Goal: Contribute content: Contribute content

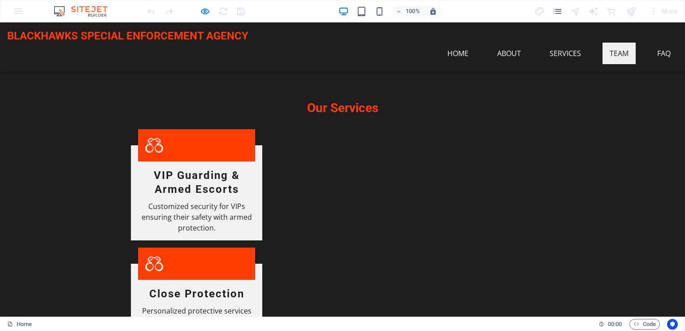
scroll to position [872, 0]
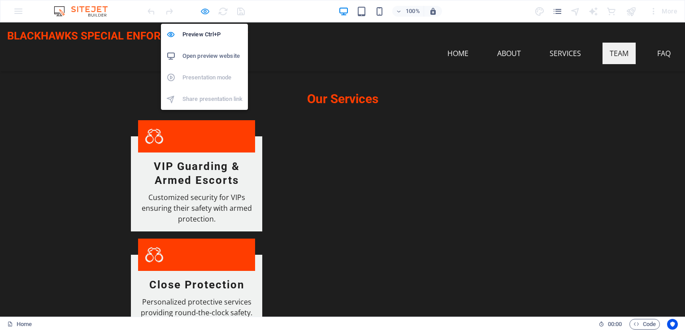
click at [206, 8] on icon "button" at bounding box center [205, 11] width 10 height 10
click at [204, 10] on icon "button" at bounding box center [205, 11] width 10 height 10
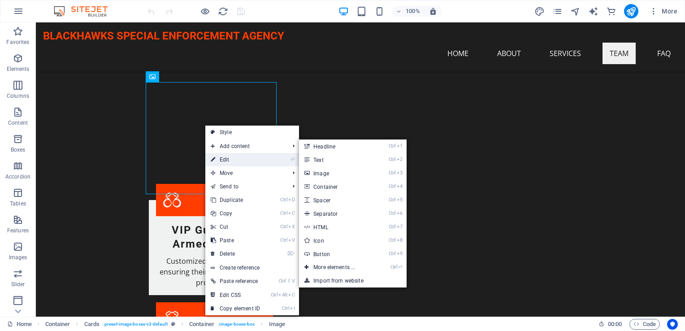
click at [241, 159] on link "⏎ Edit" at bounding box center [235, 159] width 60 height 13
select select "vw"
select select "px"
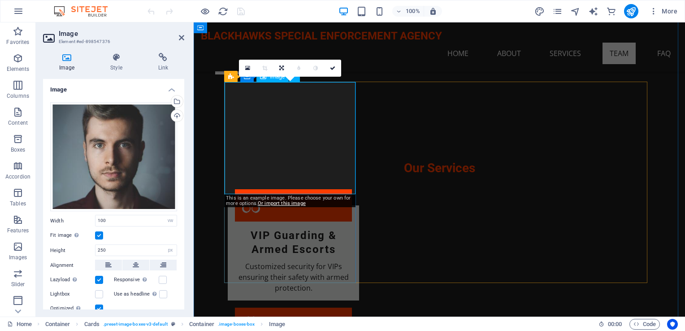
click at [175, 121] on div "Upload" at bounding box center [176, 116] width 13 height 13
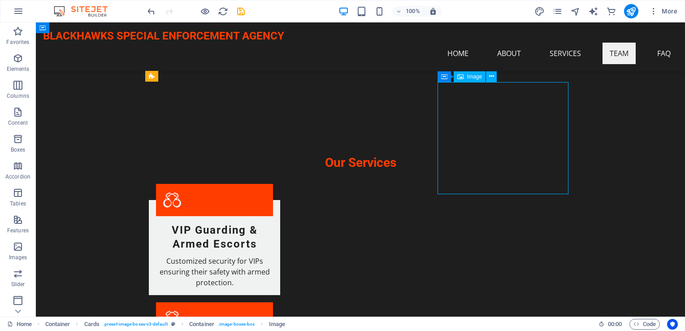
select select "vw"
select select "px"
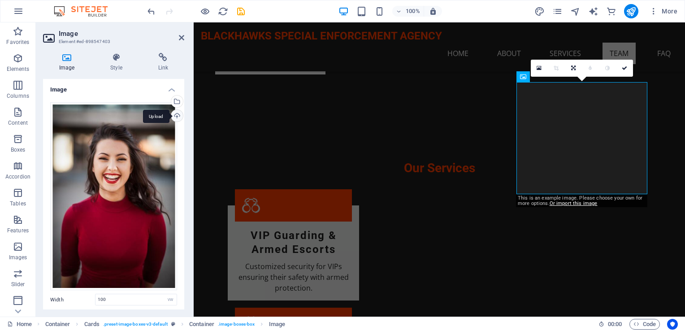
click at [176, 113] on div "Upload" at bounding box center [176, 116] width 13 height 13
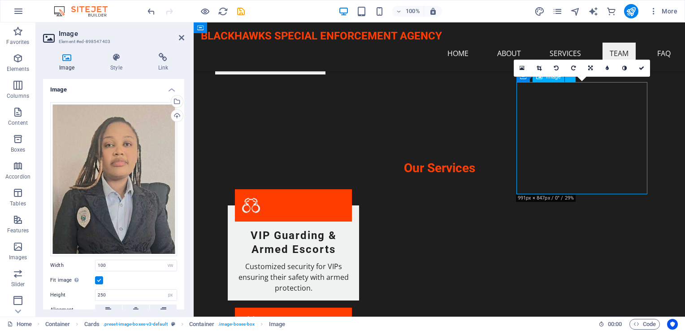
drag, startPoint x: 598, startPoint y: 150, endPoint x: 593, endPoint y: 129, distance: 21.7
drag, startPoint x: 584, startPoint y: 146, endPoint x: 583, endPoint y: 123, distance: 22.4
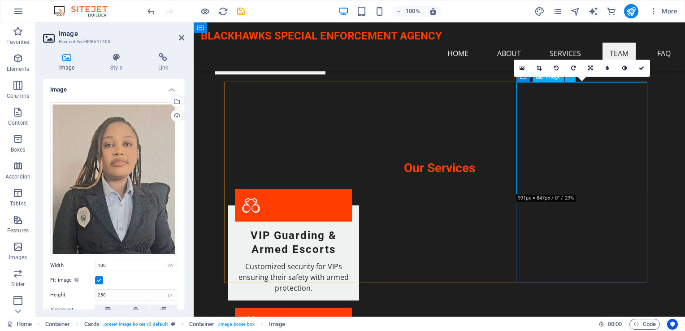
click at [537, 67] on icon at bounding box center [539, 67] width 5 height 5
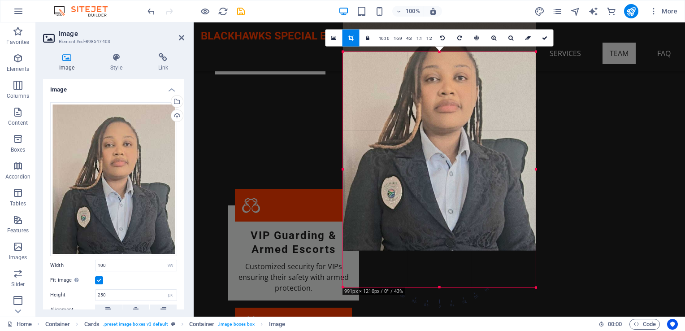
drag, startPoint x: 466, startPoint y: 184, endPoint x: 463, endPoint y: 147, distance: 36.9
click at [463, 147] on div at bounding box center [439, 133] width 193 height 236
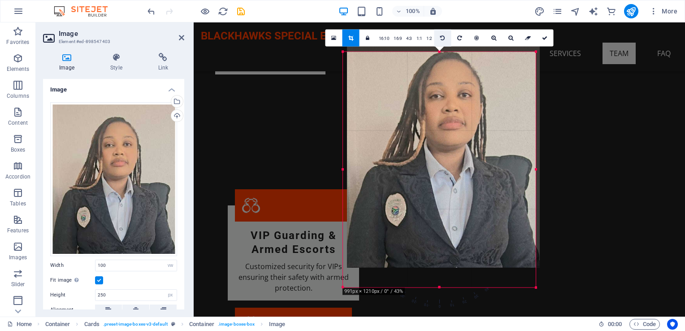
drag, startPoint x: 441, startPoint y: 53, endPoint x: 445, endPoint y: 33, distance: 20.1
click at [445, 52] on div "180 170 160 150 140 130 120 110 100 90 80 70 60 50 40 30 20 10 0 -10 -20 -30 -4…" at bounding box center [439, 170] width 193 height 236
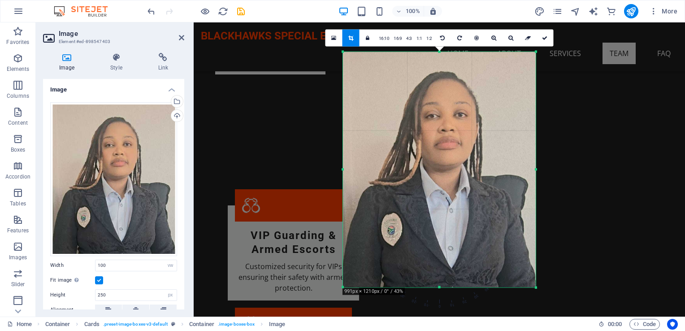
click at [565, 122] on div "H2 Container Banner Banner Container Button Spacer H3 Info Bar Container Text C…" at bounding box center [440, 169] width 492 height 294
click at [544, 38] on icon at bounding box center [544, 37] width 5 height 5
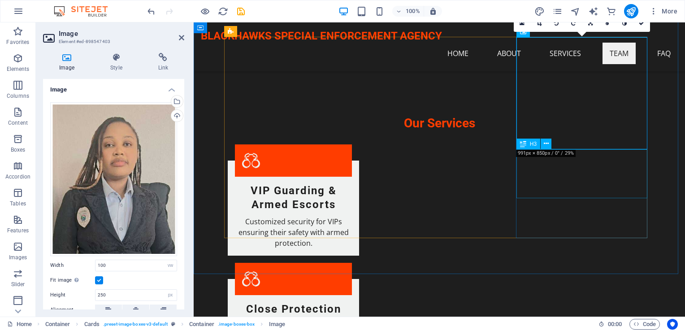
scroll to position [872, 0]
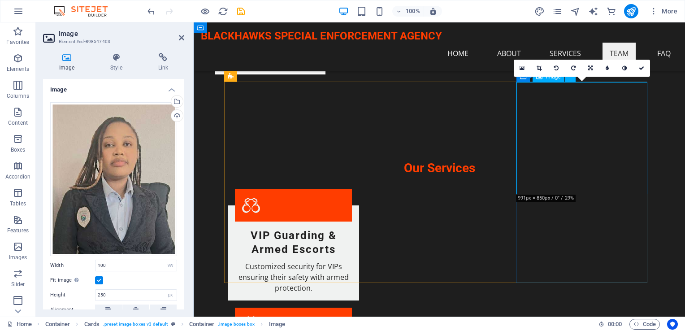
click at [540, 68] on icon at bounding box center [539, 67] width 5 height 5
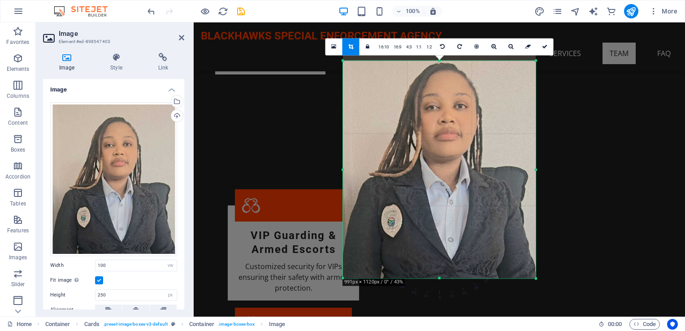
drag, startPoint x: 407, startPoint y: 51, endPoint x: 414, endPoint y: 69, distance: 18.6
click at [414, 69] on div "180 170 160 150 140 130 120 110 100 90 80 70 60 50 40 30 20 10 0 -10 -20 -30 -4…" at bounding box center [439, 170] width 193 height 218
click at [543, 48] on icon at bounding box center [544, 46] width 5 height 5
type input "430"
select select "px"
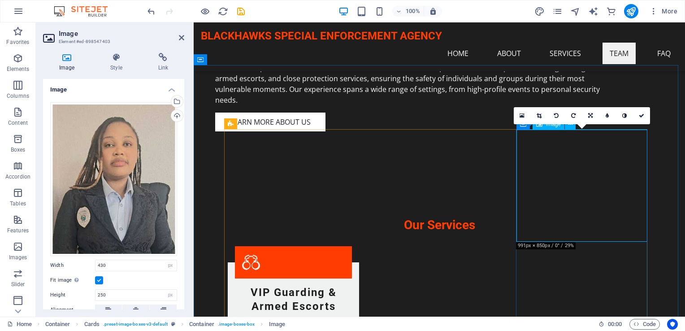
scroll to position [827, 0]
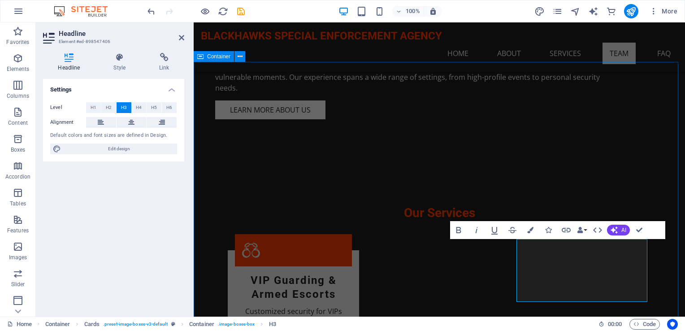
drag, startPoint x: 656, startPoint y: 261, endPoint x: 817, endPoint y: 261, distance: 161.5
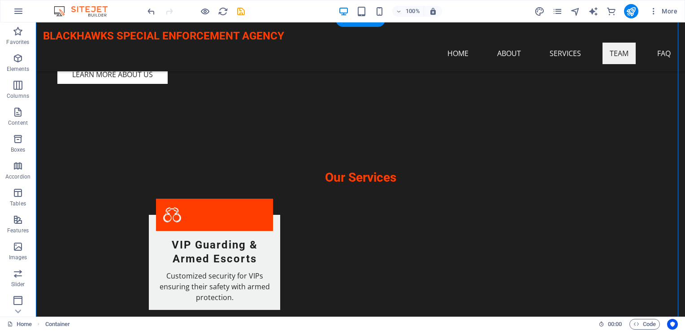
scroll to position [872, 0]
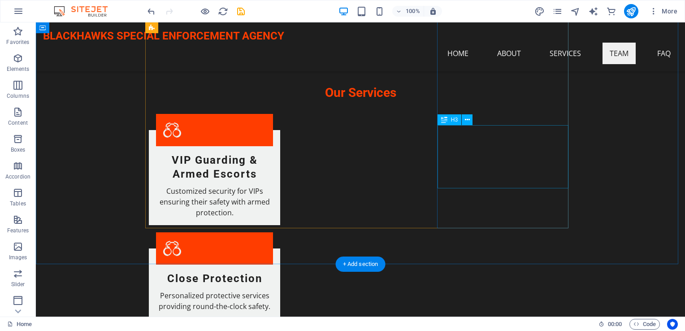
scroll to position [897, 0]
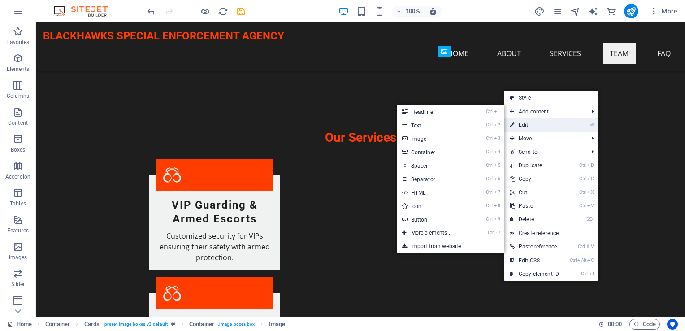
click at [529, 127] on link "⏎ Edit" at bounding box center [535, 124] width 60 height 13
select select "px"
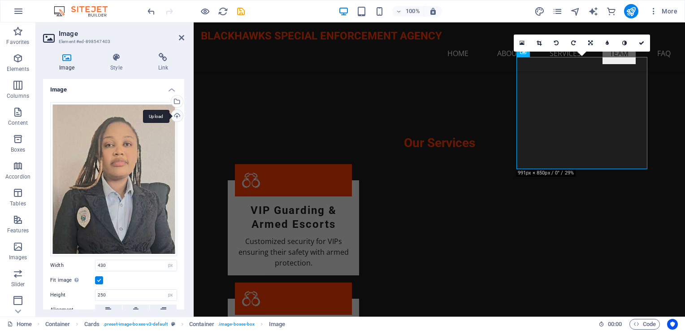
click at [177, 114] on div "Upload" at bounding box center [176, 116] width 13 height 13
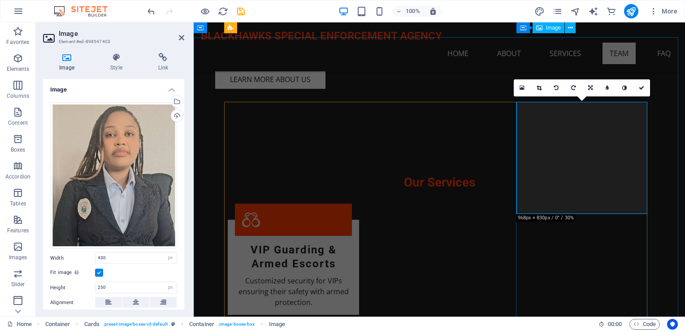
scroll to position [852, 0]
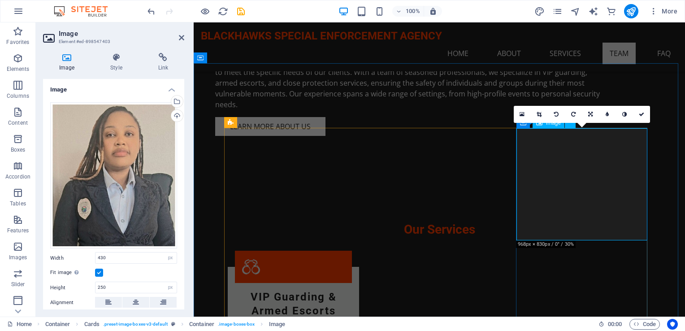
scroll to position [807, 0]
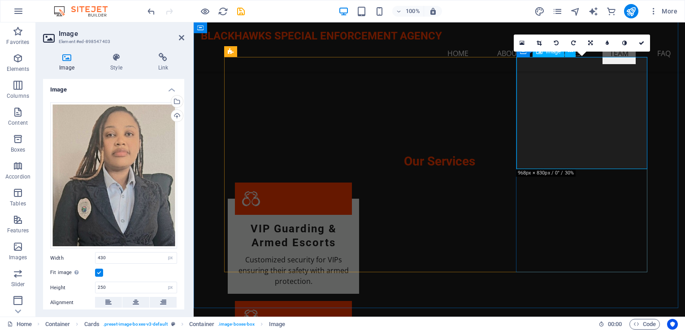
scroll to position [852, 0]
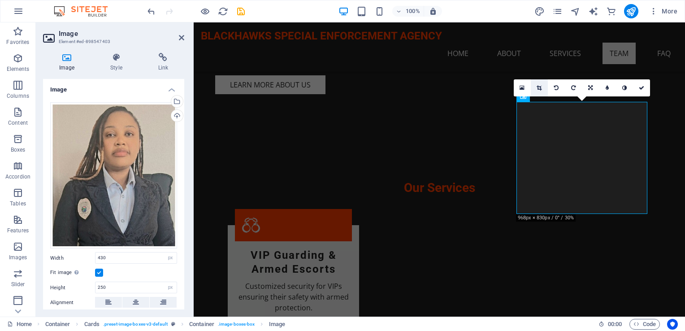
click at [540, 83] on link at bounding box center [539, 87] width 17 height 17
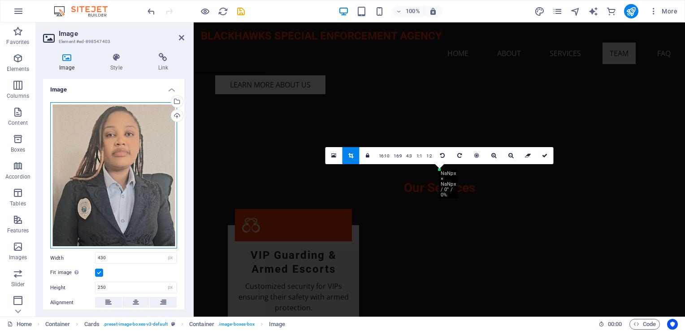
click at [84, 204] on div "Drag files here, click to choose files or select files from Files or our free s…" at bounding box center [113, 175] width 127 height 147
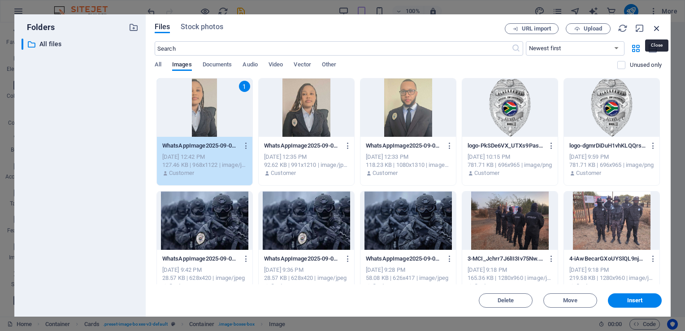
click at [656, 28] on icon "button" at bounding box center [657, 28] width 10 height 10
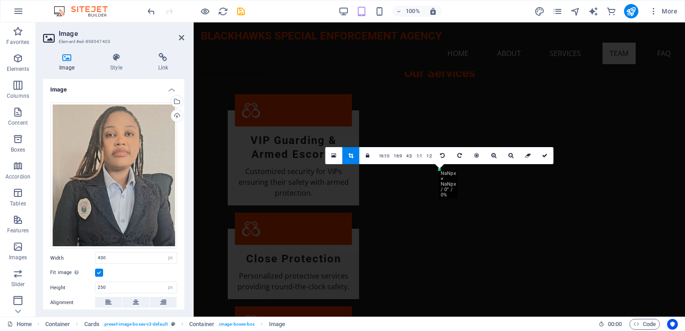
scroll to position [852, 0]
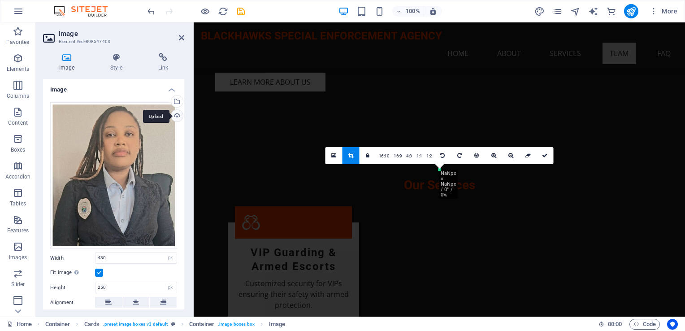
click at [175, 116] on div "Upload" at bounding box center [176, 116] width 13 height 13
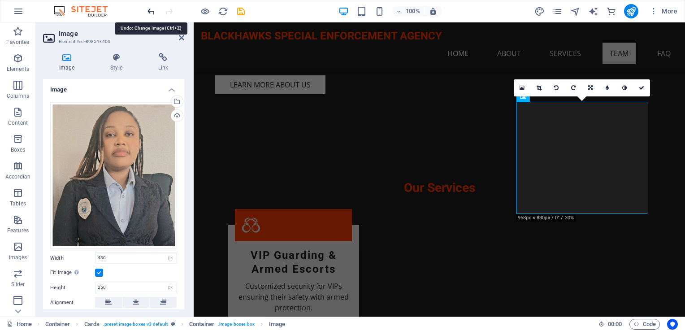
click at [155, 11] on icon "undo" at bounding box center [151, 11] width 10 height 10
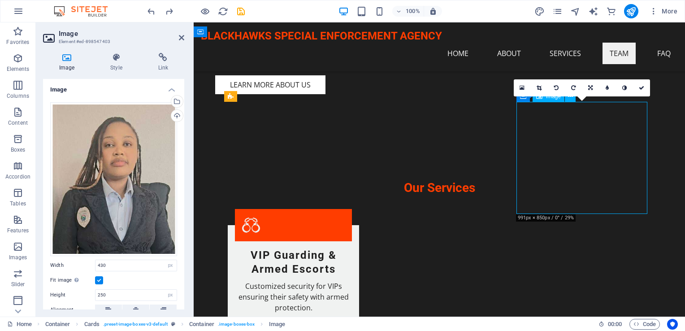
drag, startPoint x: 562, startPoint y: 166, endPoint x: 563, endPoint y: 158, distance: 8.1
drag, startPoint x: 563, startPoint y: 158, endPoint x: 571, endPoint y: 136, distance: 23.4
click at [534, 87] on link at bounding box center [539, 87] width 17 height 17
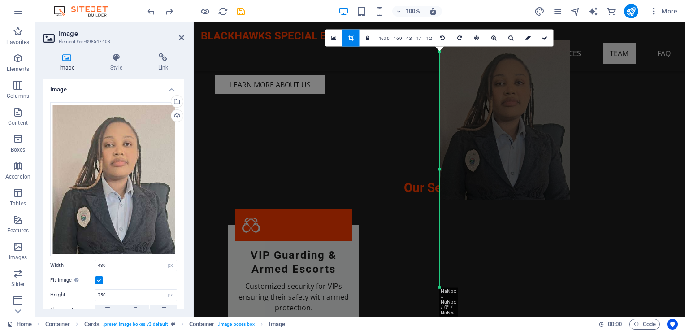
click at [496, 157] on div at bounding box center [505, 120] width 131 height 160
click at [390, 38] on link "16:10" at bounding box center [384, 38] width 15 height 17
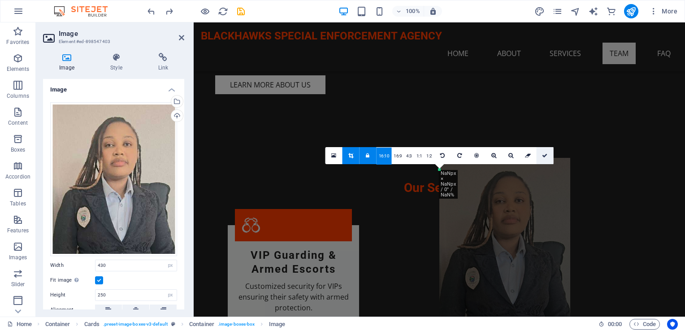
click at [545, 153] on icon at bounding box center [544, 155] width 5 height 5
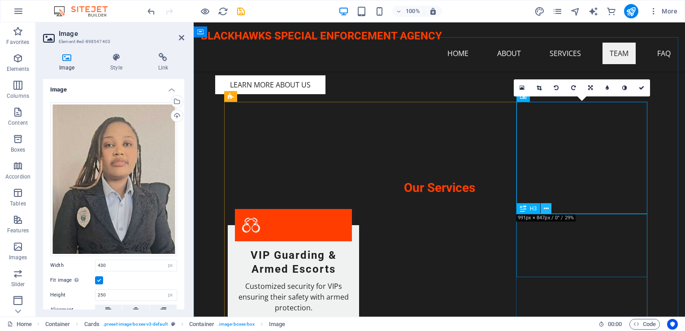
click at [549, 209] on icon at bounding box center [546, 208] width 5 height 9
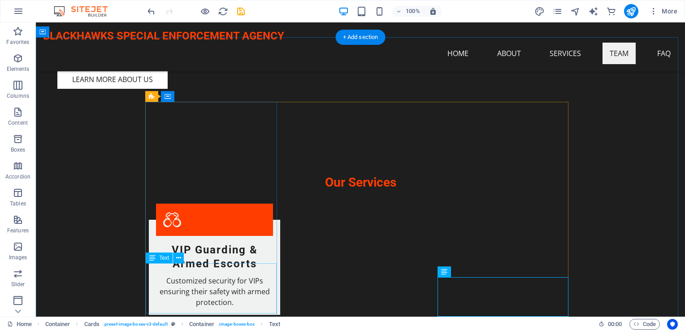
drag, startPoint x: 256, startPoint y: 294, endPoint x: 97, endPoint y: 294, distance: 158.4
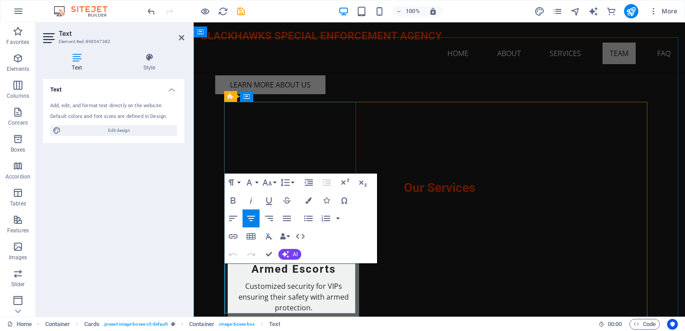
click at [292, 252] on button "AI" at bounding box center [290, 254] width 23 height 11
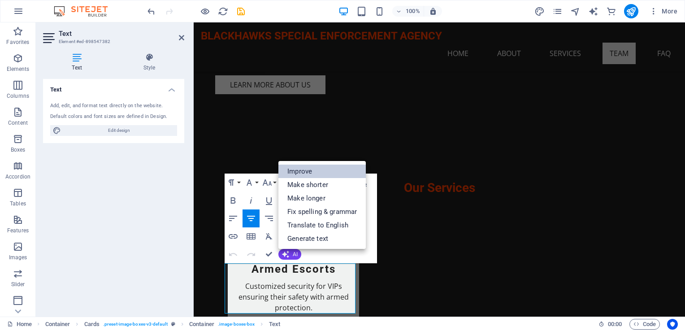
click at [305, 171] on link "Improve" at bounding box center [322, 171] width 87 height 13
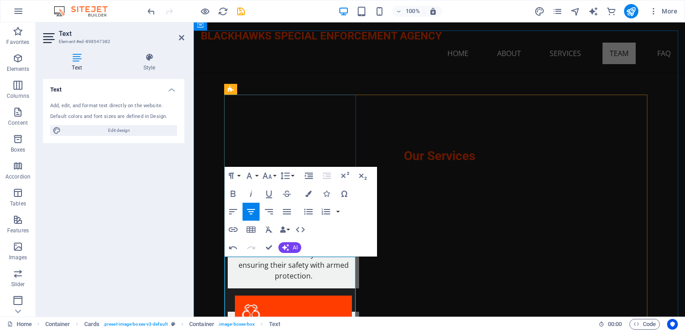
scroll to position [897, 0]
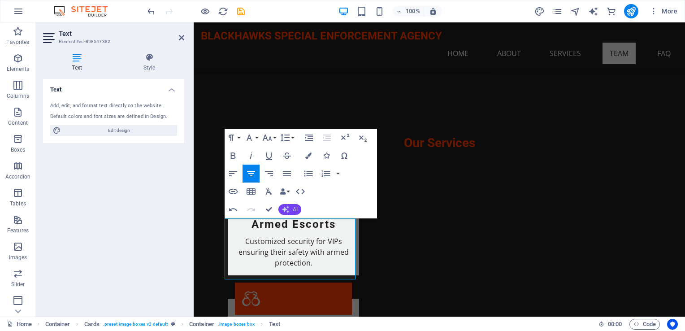
click at [286, 211] on icon "button" at bounding box center [285, 209] width 9 height 9
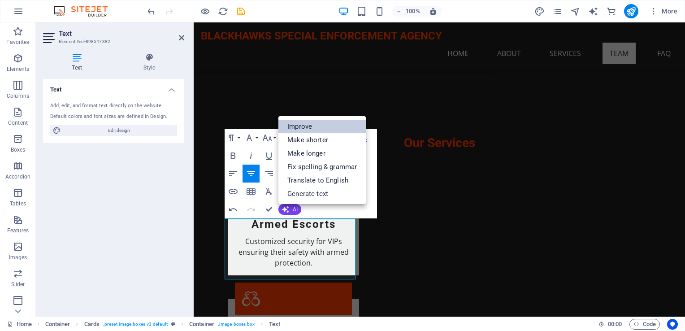
click at [310, 132] on link "Improve" at bounding box center [322, 126] width 87 height 13
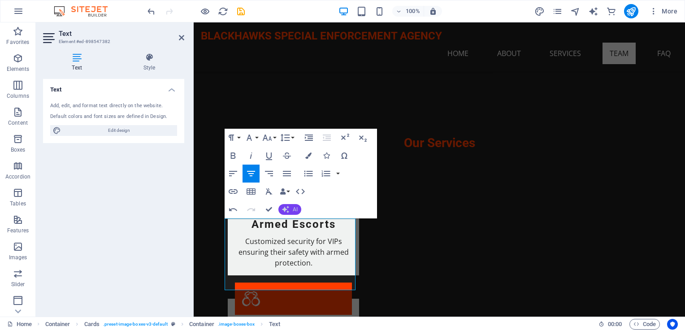
click at [293, 208] on span "AI" at bounding box center [295, 209] width 5 height 5
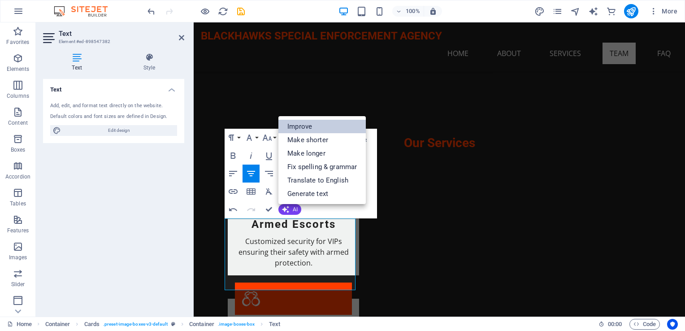
click at [292, 131] on link "Improve" at bounding box center [322, 126] width 87 height 13
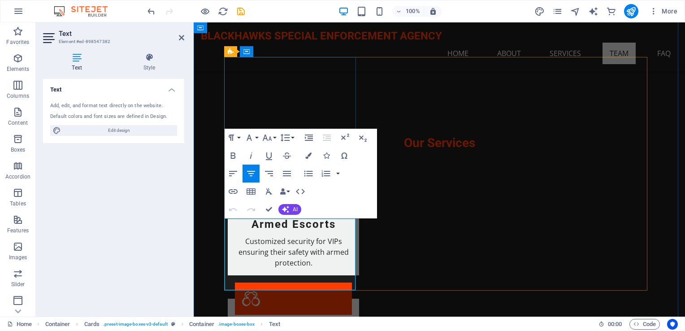
click at [296, 213] on button "AI" at bounding box center [290, 209] width 23 height 11
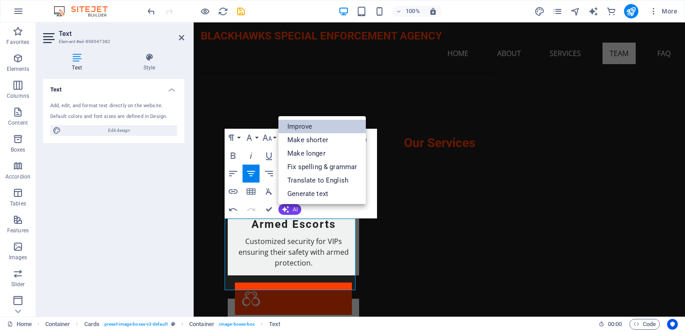
click at [309, 126] on link "Improve" at bounding box center [322, 126] width 87 height 13
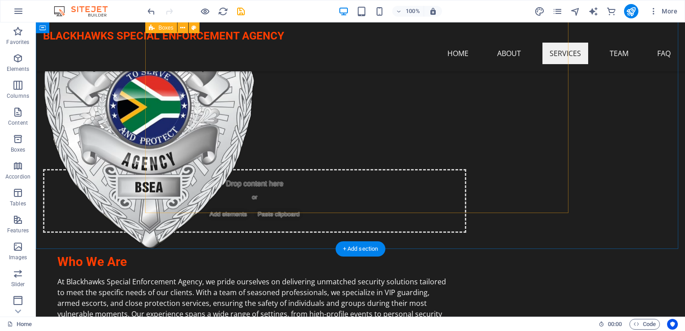
scroll to position [583, 0]
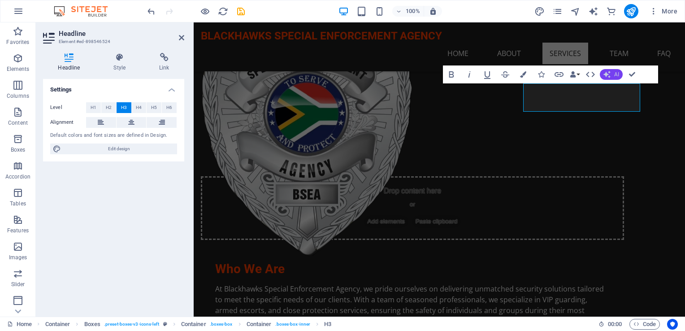
click at [614, 77] on button "AI" at bounding box center [611, 74] width 23 height 11
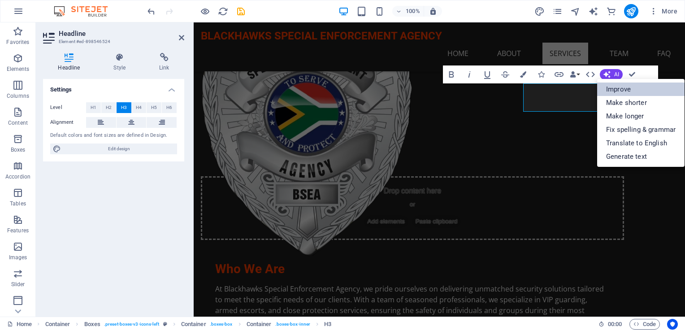
click at [616, 87] on link "Improve" at bounding box center [641, 89] width 87 height 13
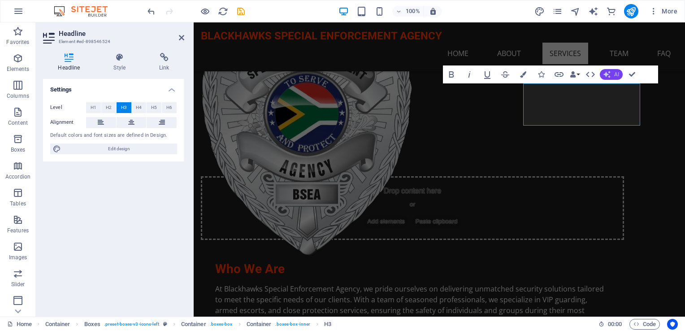
click at [619, 74] on span "AI" at bounding box center [617, 74] width 5 height 5
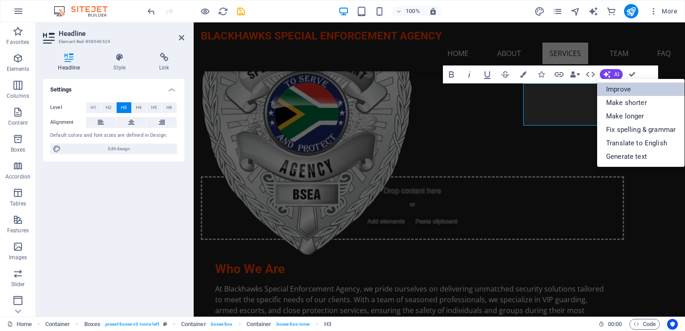
click at [616, 88] on link "Improve" at bounding box center [641, 89] width 87 height 13
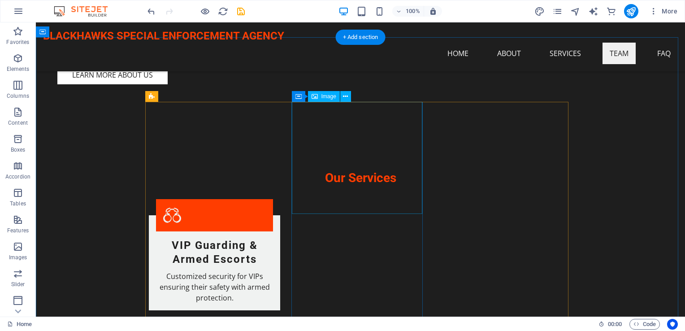
scroll to position [852, 0]
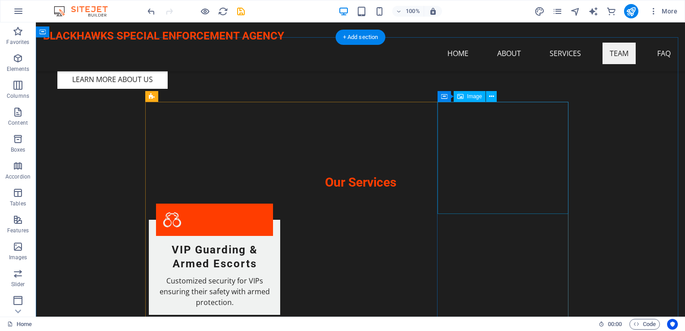
select select "px"
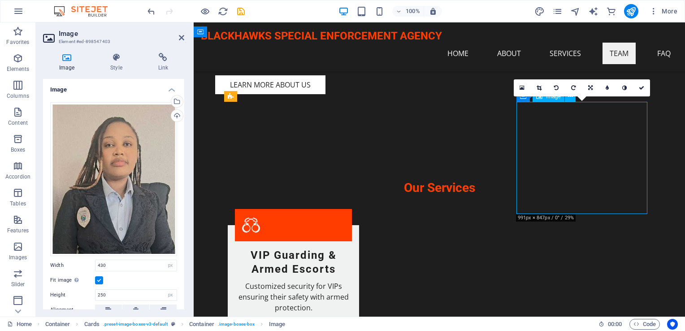
drag, startPoint x: 574, startPoint y: 169, endPoint x: 594, endPoint y: 165, distance: 21.1
drag, startPoint x: 594, startPoint y: 165, endPoint x: 593, endPoint y: 160, distance: 4.6
drag, startPoint x: 572, startPoint y: 182, endPoint x: 572, endPoint y: 144, distance: 38.6
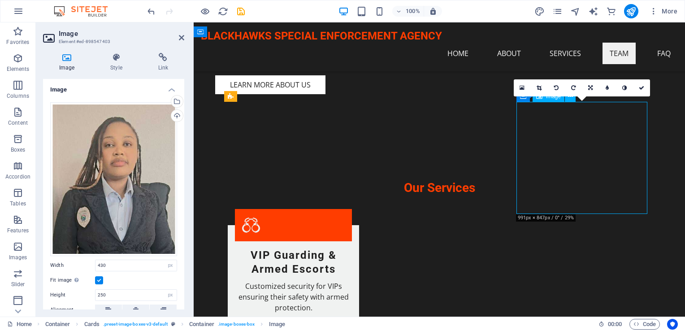
click at [544, 88] on link at bounding box center [539, 87] width 17 height 17
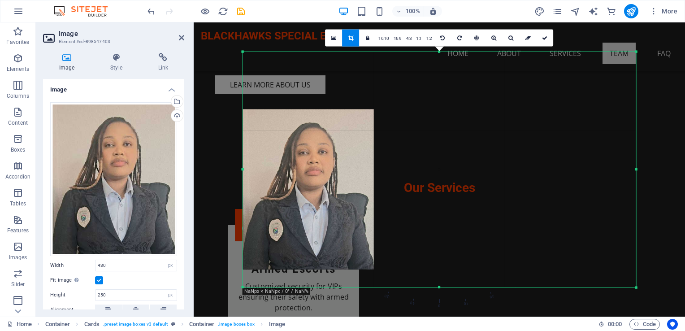
drag, startPoint x: 355, startPoint y: 53, endPoint x: 356, endPoint y: 111, distance: 57.4
click at [356, 111] on div at bounding box center [308, 189] width 131 height 160
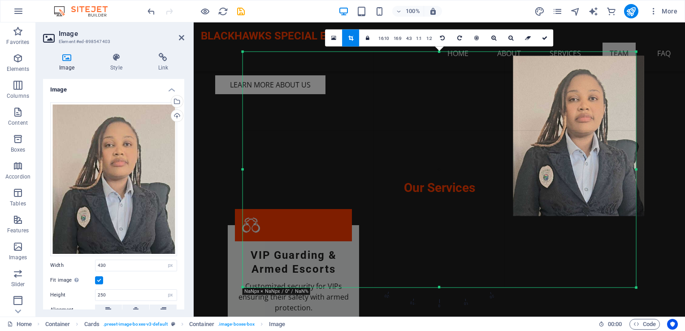
drag, startPoint x: 340, startPoint y: 157, endPoint x: 611, endPoint y: 104, distance: 275.7
click at [611, 104] on div at bounding box center [579, 136] width 131 height 160
click at [589, 146] on div at bounding box center [579, 136] width 131 height 160
click at [334, 39] on icon at bounding box center [334, 38] width 5 height 6
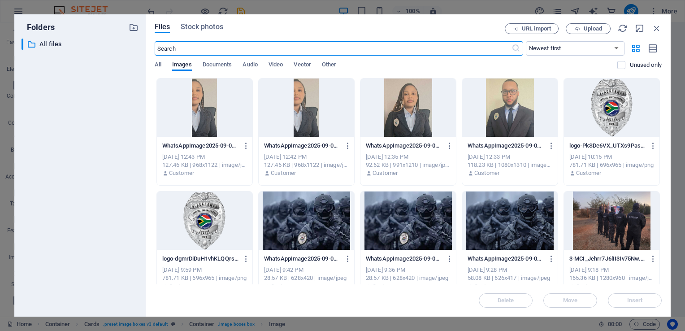
scroll to position [968, 0]
click at [428, 107] on div at bounding box center [409, 108] width 96 height 58
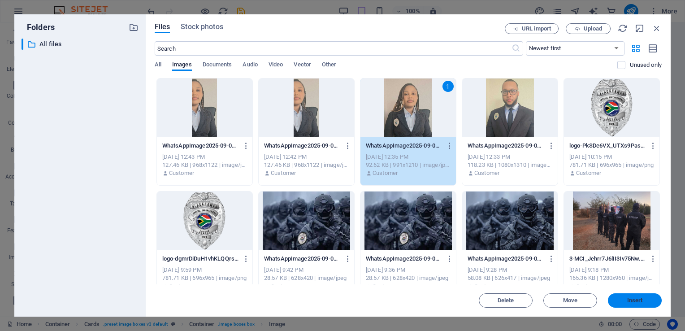
click at [641, 301] on span "Insert" at bounding box center [636, 300] width 16 height 5
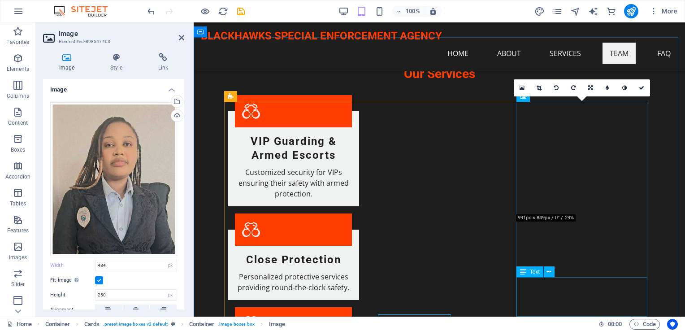
scroll to position [852, 0]
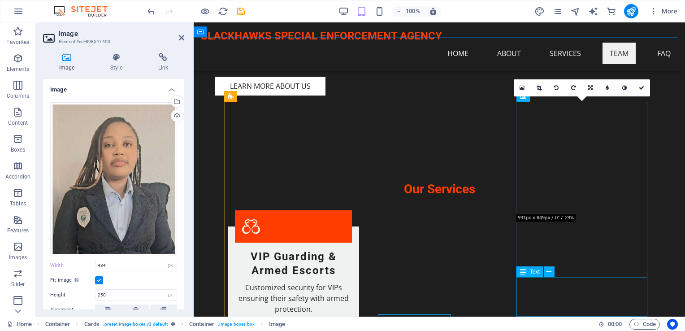
type input "430"
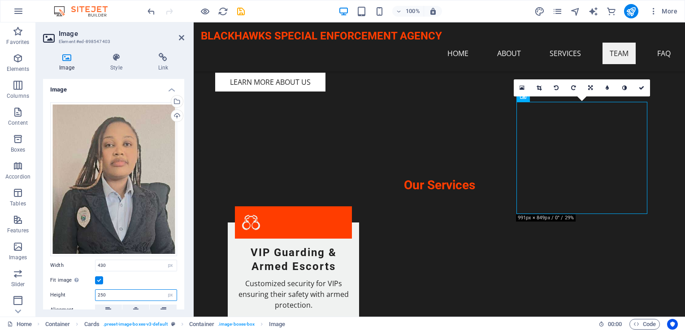
click at [113, 296] on input "250" at bounding box center [136, 295] width 81 height 11
click at [99, 279] on label at bounding box center [99, 280] width 8 height 8
click at [0, 0] on input "Fit image Automatically fit image to a fixed width and height" at bounding box center [0, 0] width 0 height 0
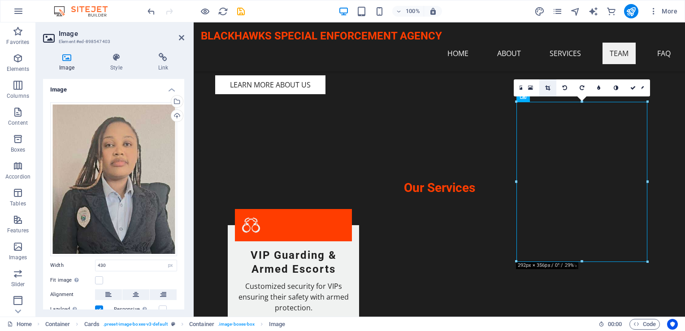
click at [542, 86] on link at bounding box center [548, 87] width 17 height 17
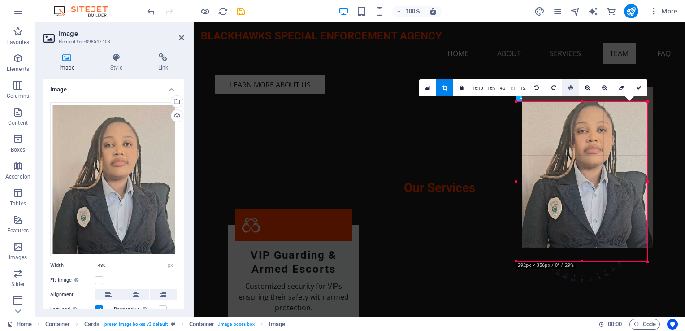
drag, startPoint x: 567, startPoint y: 104, endPoint x: 572, endPoint y: 89, distance: 15.3
click at [572, 102] on div "180 170 160 150 140 130 120 110 100 90 80 70 60 50 40 30 20 10 0 -10 -20 -30 -4…" at bounding box center [582, 182] width 131 height 160
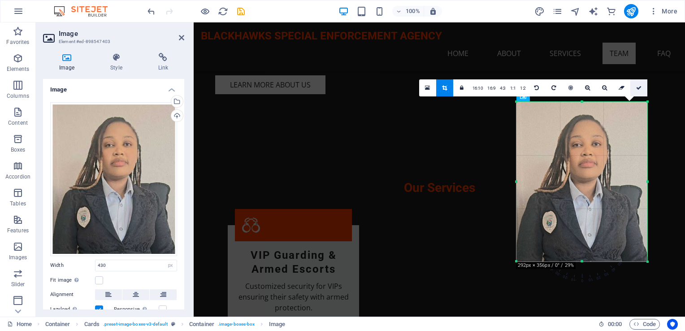
click at [644, 90] on link at bounding box center [639, 87] width 17 height 17
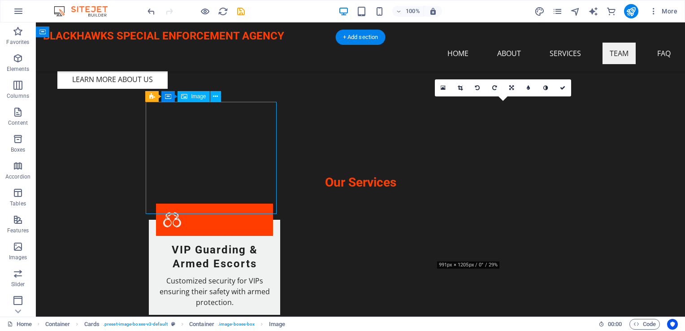
select select "vw"
select select "px"
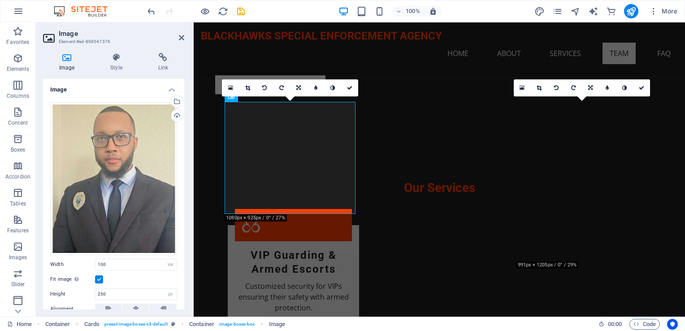
click at [100, 275] on label at bounding box center [99, 279] width 8 height 8
click at [0, 0] on input "Fit image Automatically fit image to a fixed width and height" at bounding box center [0, 0] width 0 height 0
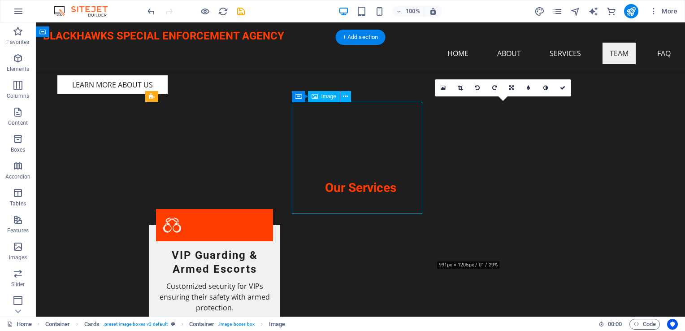
select select "vw"
select select "px"
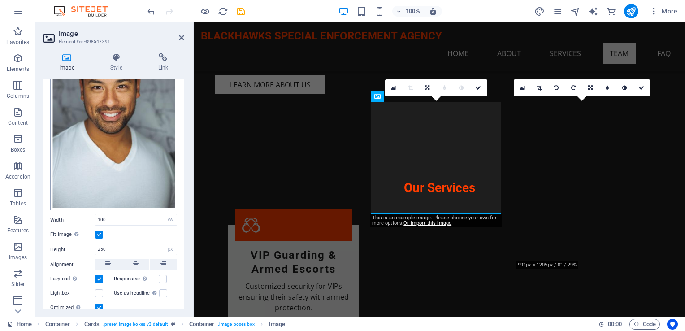
scroll to position [90, 0]
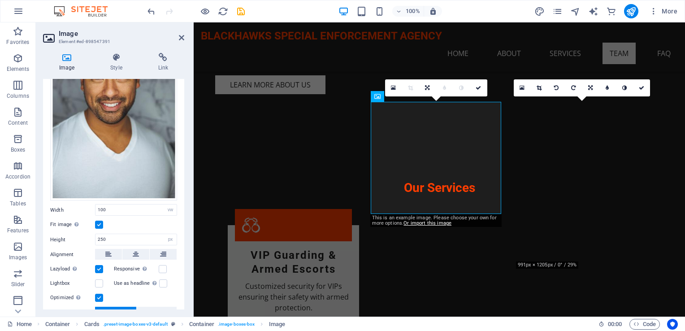
click at [101, 223] on label at bounding box center [99, 225] width 8 height 8
click at [0, 0] on input "Fit image Automatically fit image to a fixed width and height" at bounding box center [0, 0] width 0 height 0
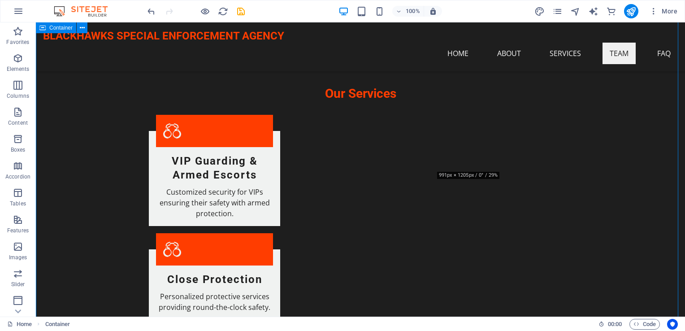
scroll to position [942, 0]
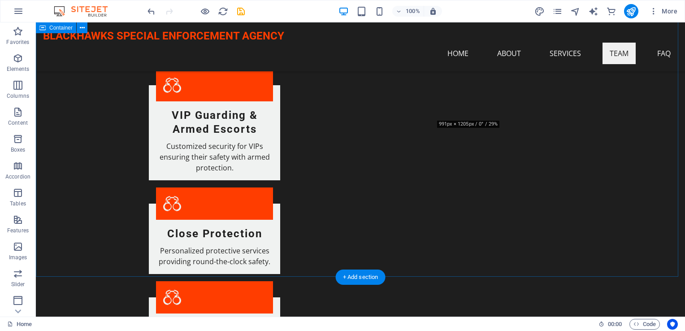
scroll to position [1032, 0]
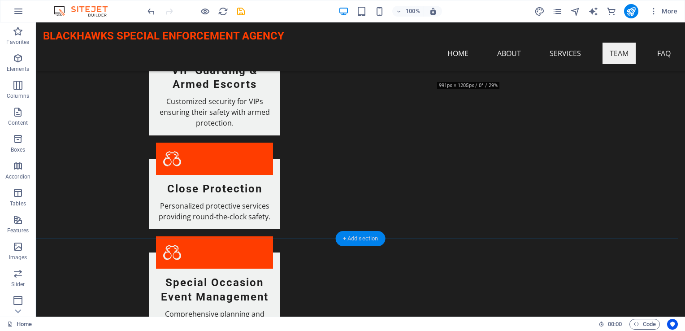
click at [342, 240] on div "+ Add section" at bounding box center [361, 238] width 50 height 15
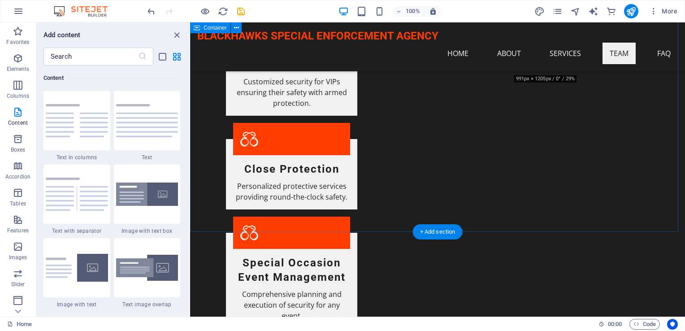
scroll to position [1077, 0]
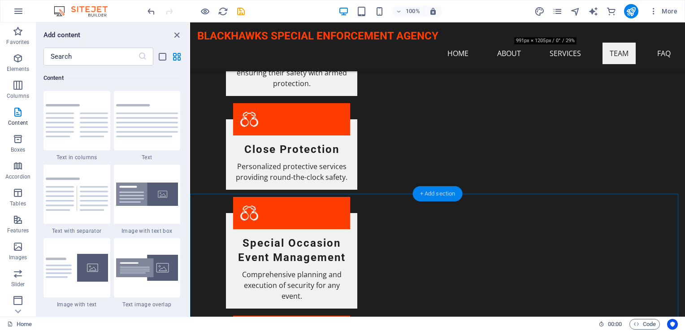
click at [421, 197] on div "+ Add section" at bounding box center [438, 193] width 50 height 15
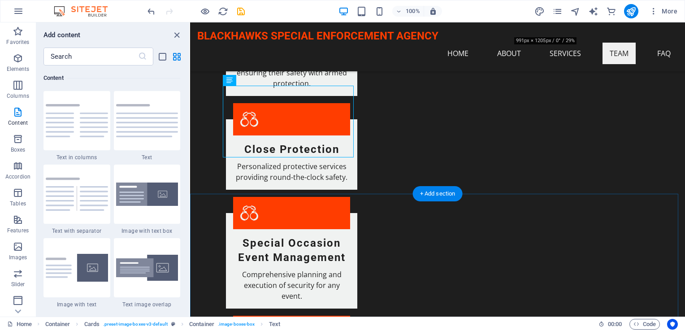
click at [449, 194] on div "+ Add section" at bounding box center [438, 193] width 50 height 15
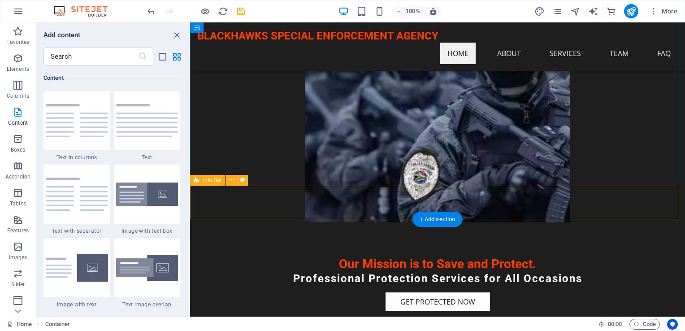
scroll to position [0, 0]
